Goal: Use online tool/utility

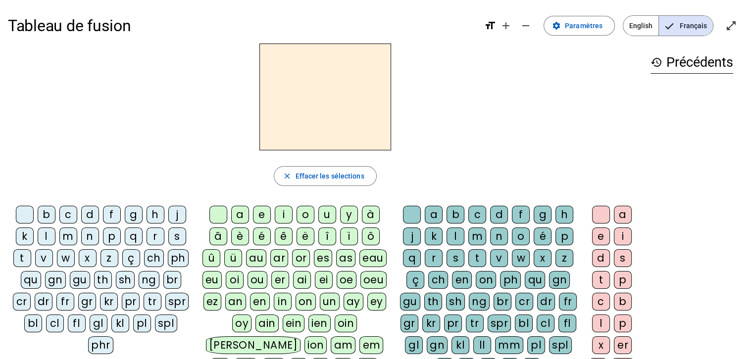
click at [281, 213] on div "i" at bounding box center [284, 215] width 18 height 18
click at [456, 236] on div "l" at bounding box center [456, 237] width 18 height 18
click at [63, 236] on div "m" at bounding box center [68, 237] width 18 height 18
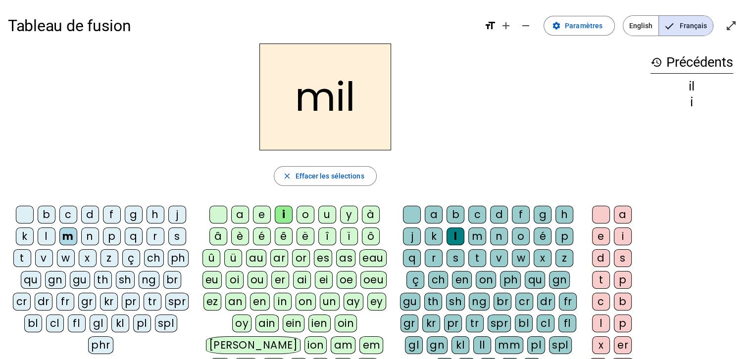
click at [241, 210] on div "a" at bounding box center [240, 215] width 18 height 18
click at [412, 211] on div at bounding box center [412, 215] width 18 height 18
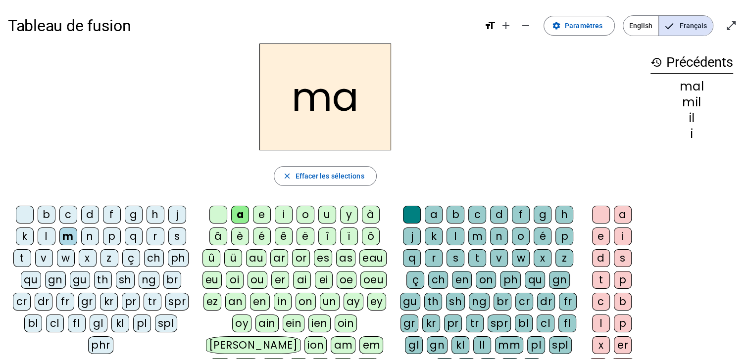
click at [44, 236] on div "l" at bounding box center [47, 237] width 18 height 18
click at [323, 216] on div "u" at bounding box center [327, 215] width 18 height 18
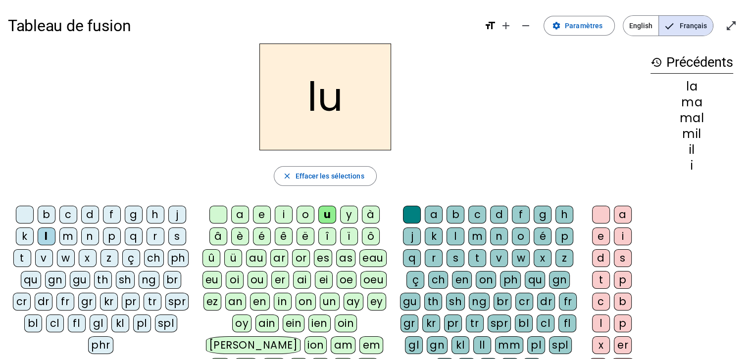
click at [87, 212] on div "d" at bounding box center [90, 215] width 18 height 18
click at [17, 259] on div "t" at bounding box center [22, 259] width 18 height 18
click at [261, 216] on div "e" at bounding box center [262, 215] width 18 height 18
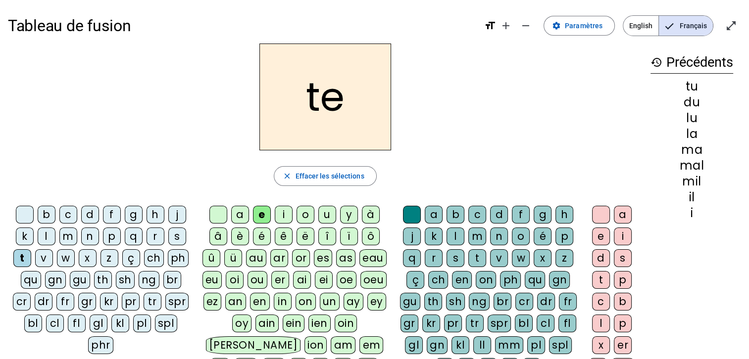
click at [87, 213] on div "d" at bounding box center [90, 215] width 18 height 18
click at [172, 213] on div "j" at bounding box center [177, 215] width 18 height 18
